Goal: Task Accomplishment & Management: Use online tool/utility

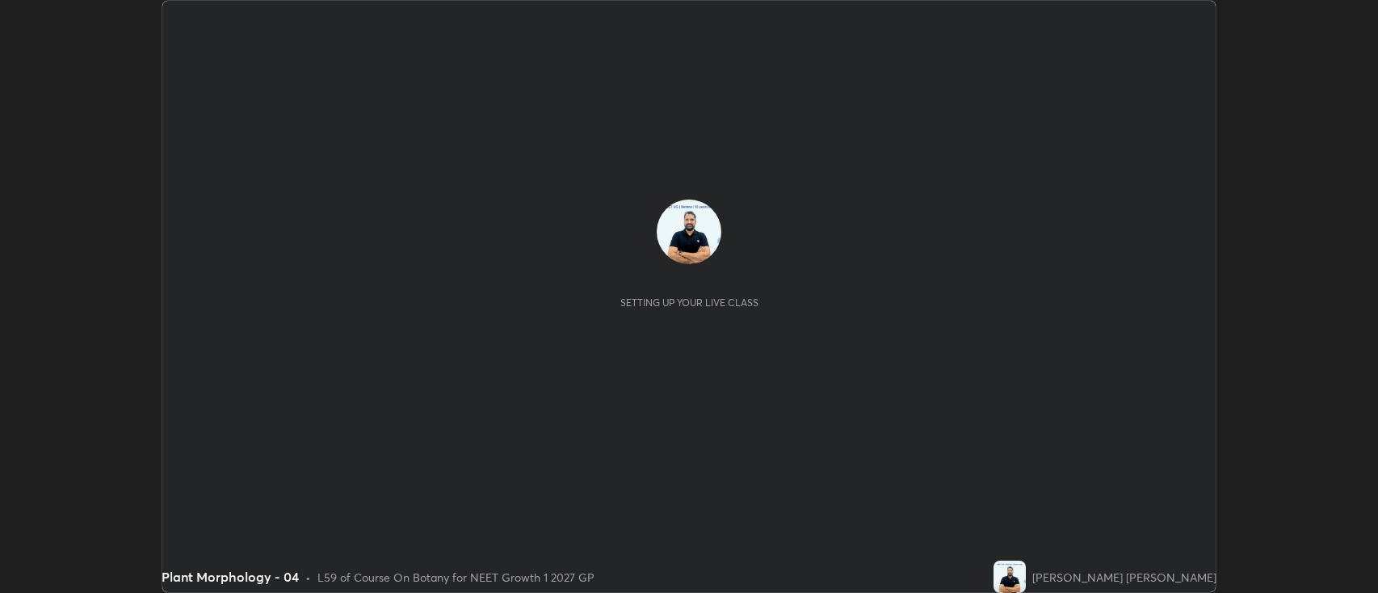
scroll to position [593, 1378]
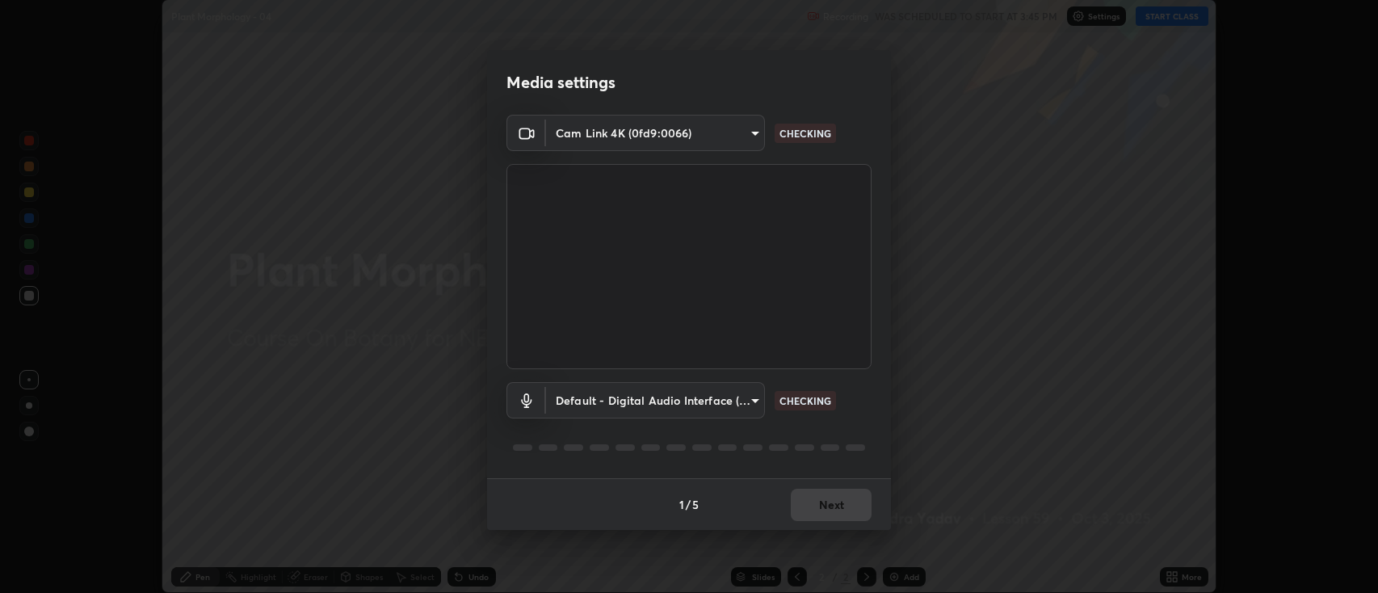
type input "2c539df44b605aa39b17bbacab34c2b800175de7e12b0f96efb5519cb0c2d180"
type input "default"
click at [831, 504] on button "Next" at bounding box center [831, 505] width 81 height 32
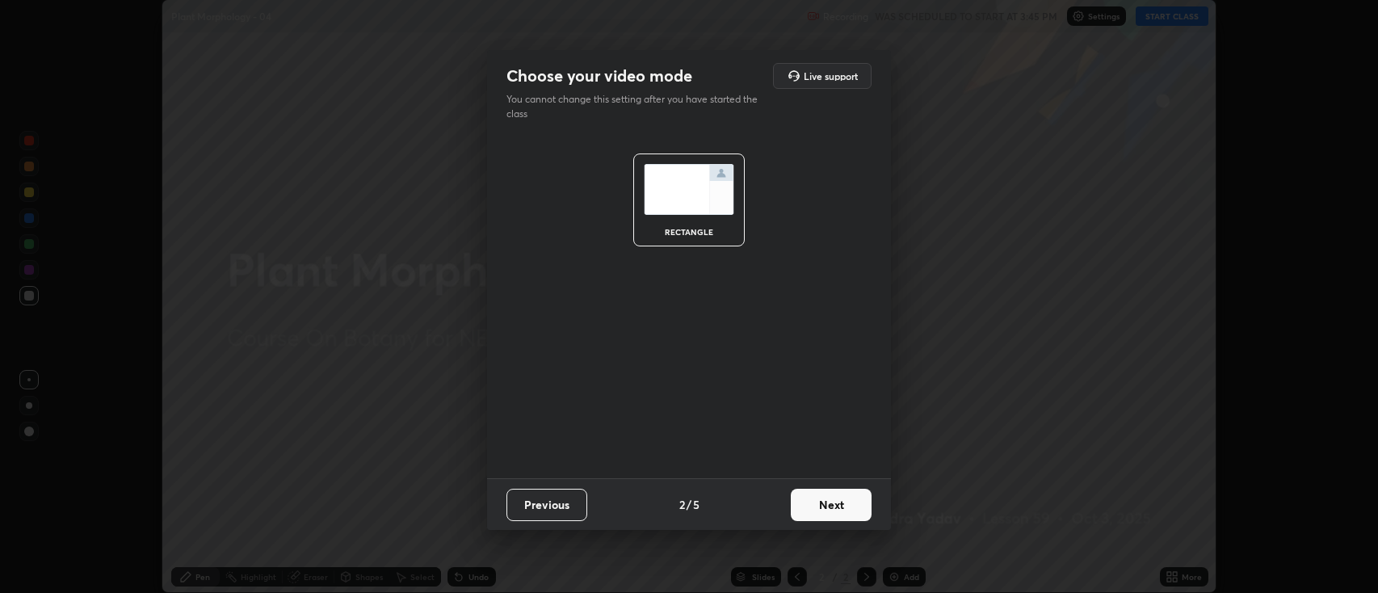
click at [835, 506] on button "Next" at bounding box center [831, 505] width 81 height 32
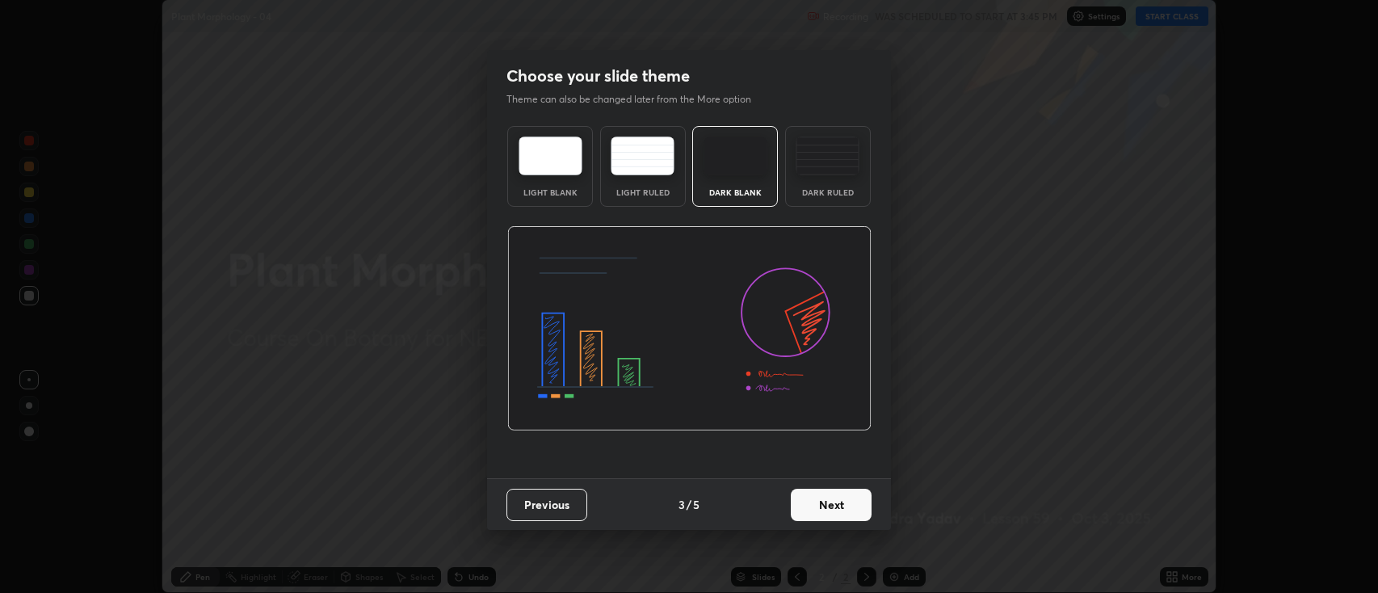
click at [839, 507] on button "Next" at bounding box center [831, 505] width 81 height 32
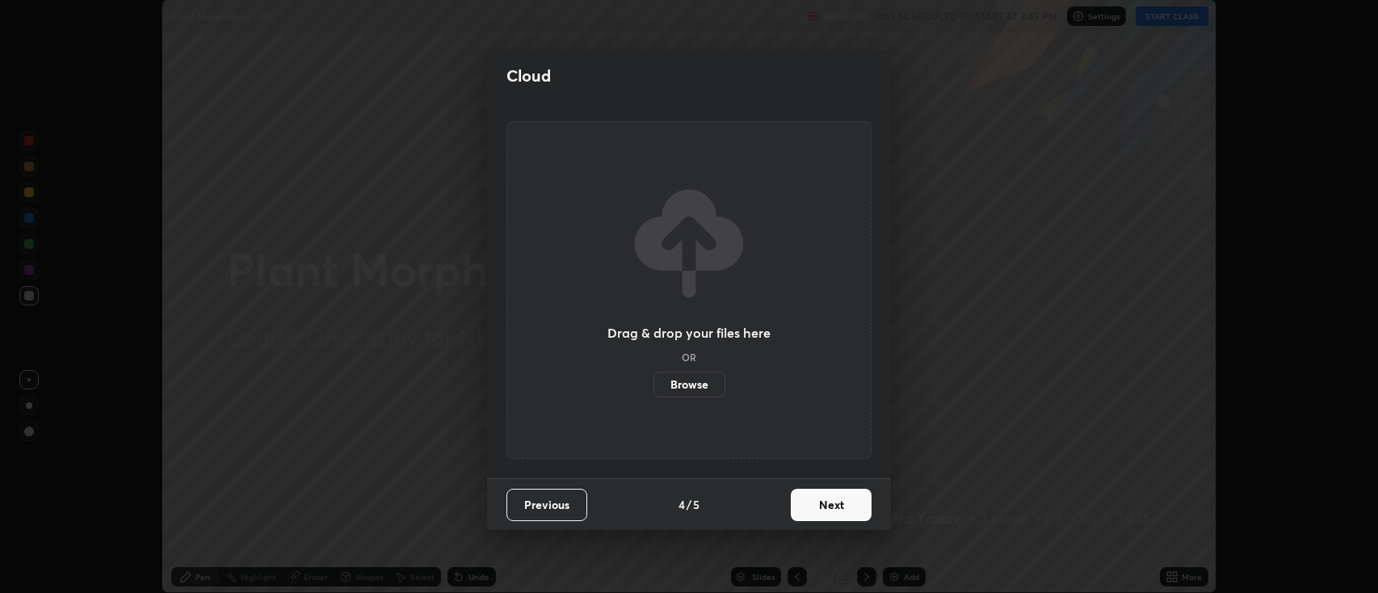
click at [845, 511] on button "Next" at bounding box center [831, 505] width 81 height 32
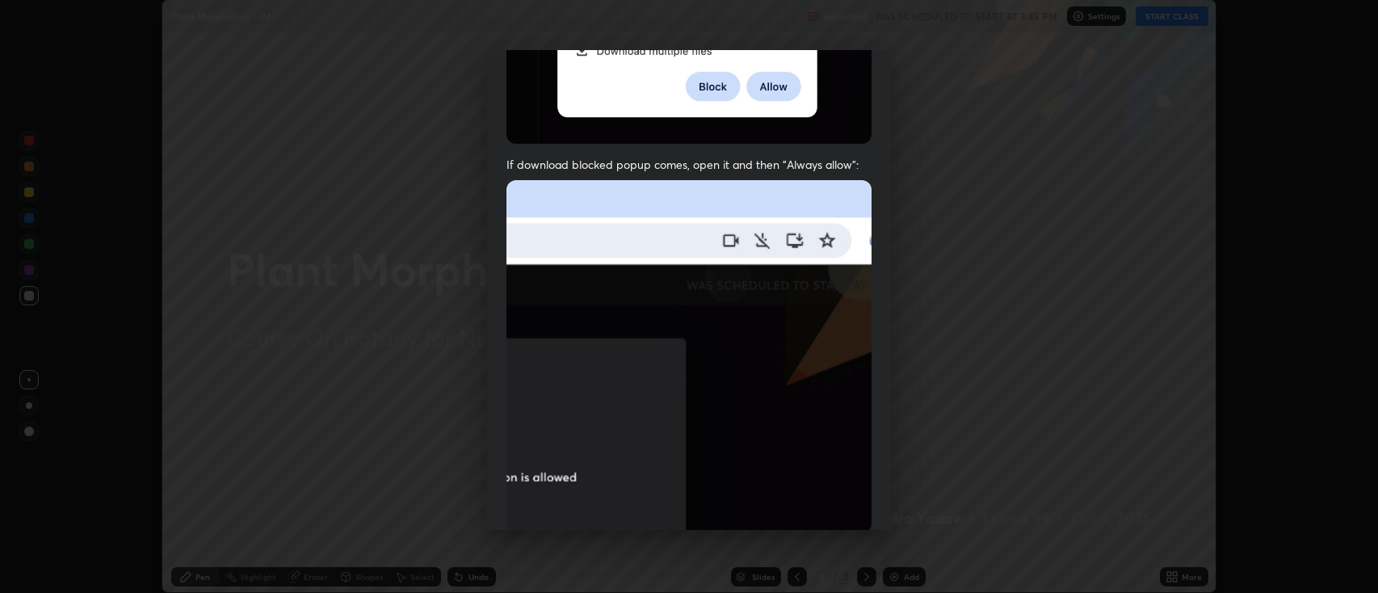
scroll to position [328, 0]
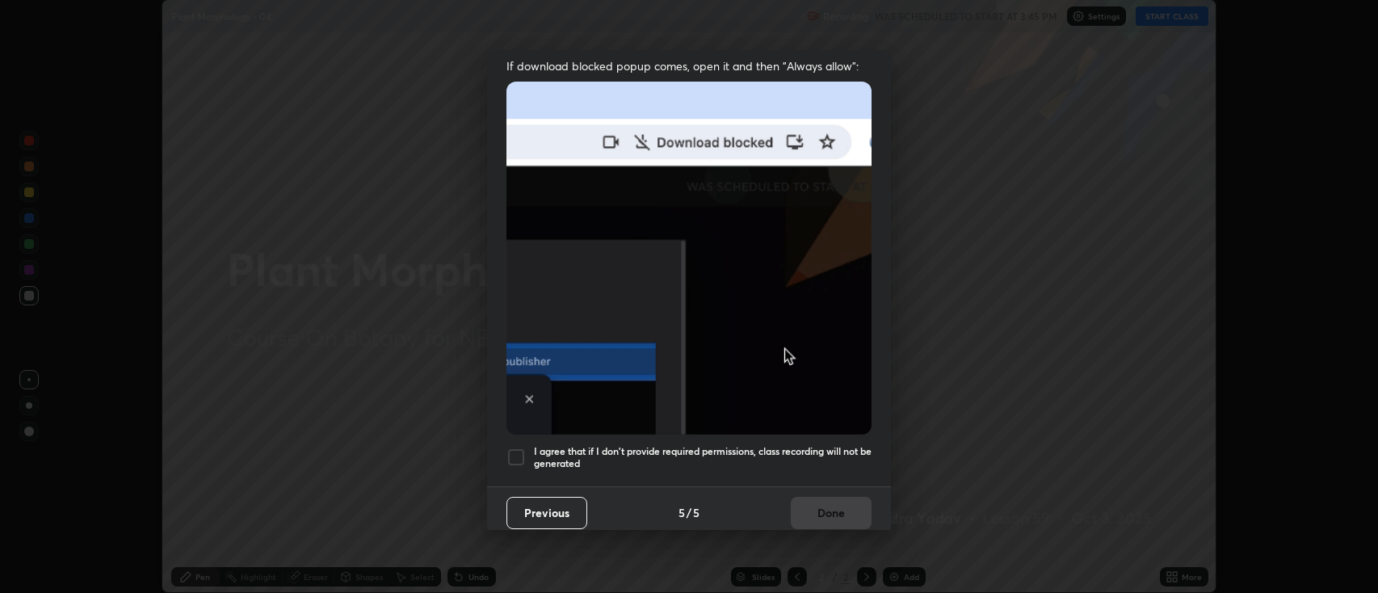
click at [520, 449] on div at bounding box center [516, 457] width 19 height 19
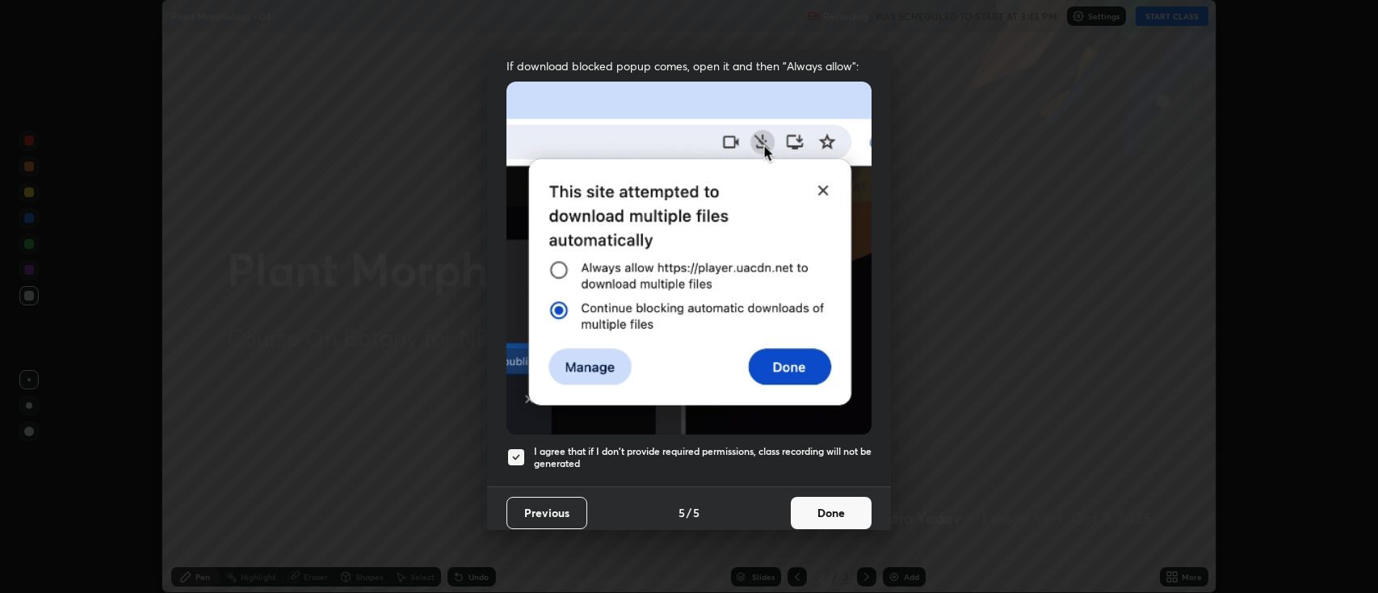
click at [830, 500] on button "Done" at bounding box center [831, 513] width 81 height 32
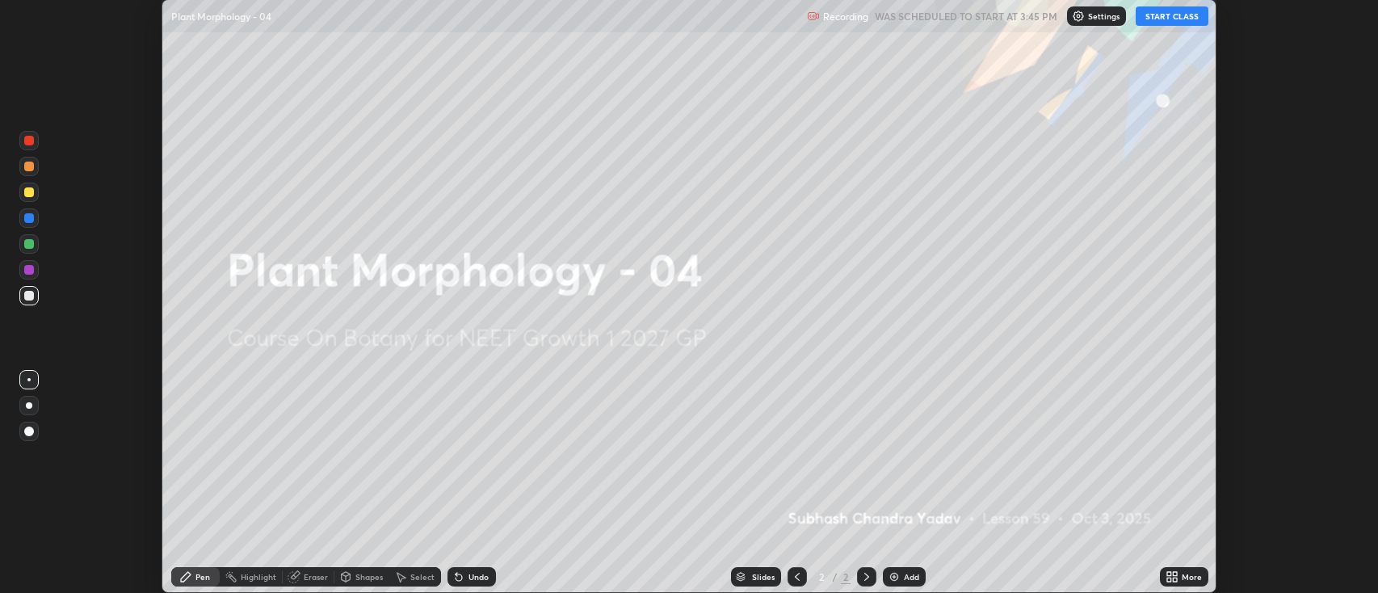
click at [1163, 15] on button "START CLASS" at bounding box center [1172, 15] width 73 height 19
click at [891, 576] on img at bounding box center [894, 576] width 13 height 13
